Goal: Navigation & Orientation: Find specific page/section

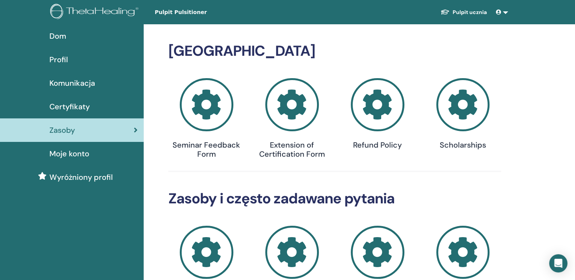
click at [503, 15] on span at bounding box center [499, 12] width 7 height 6
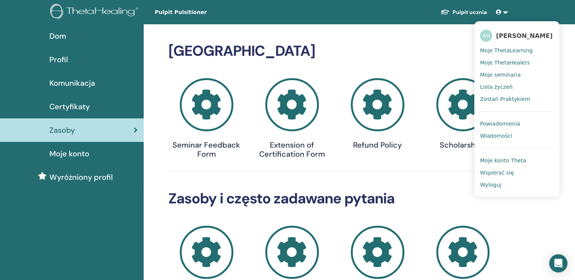
click at [498, 164] on span "Moje konto Theta" at bounding box center [503, 160] width 46 height 7
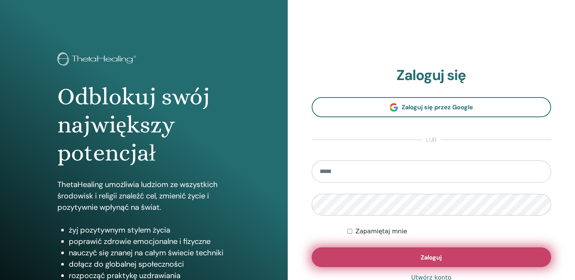
type input "**********"
click at [429, 257] on span "Zaloguj" at bounding box center [431, 258] width 21 height 8
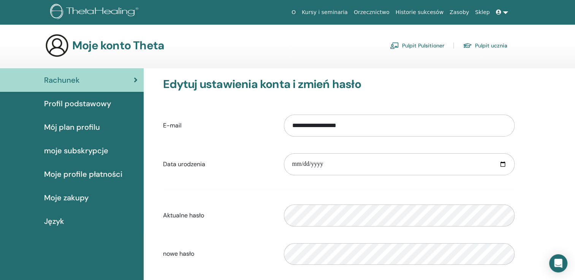
click at [438, 44] on link "Pulpit Pulsitioner" at bounding box center [417, 46] width 54 height 12
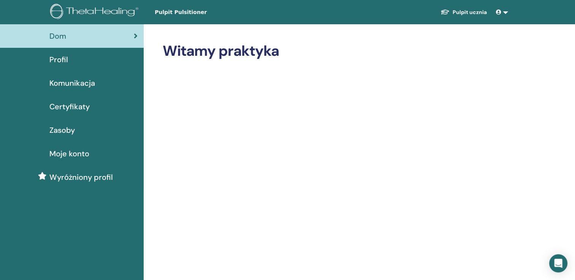
click at [532, 11] on ul "Pulpit ucznia AH [PERSON_NAME] Moje ThetaHealers Moje seminaria Lista życzeń Zo…" at bounding box center [473, 12] width 122 height 14
